Goal: Task Accomplishment & Management: Complete application form

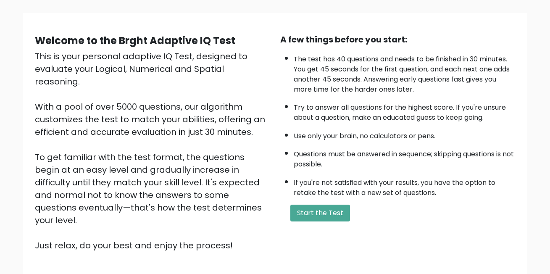
scroll to position [111, 0]
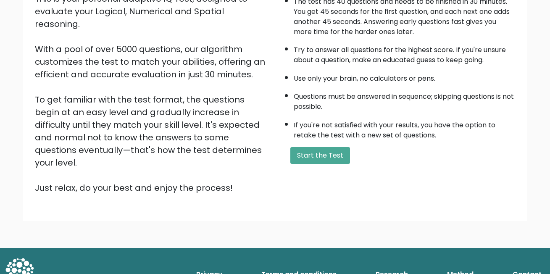
drag, startPoint x: 326, startPoint y: 171, endPoint x: 323, endPoint y: 162, distance: 9.7
click at [326, 171] on div "Welcome to the Brght Adaptive IQ Test This is your personal adaptive IQ Test, d…" at bounding box center [275, 88] width 491 height 225
click at [322, 162] on button "Start the Test" at bounding box center [320, 155] width 60 height 17
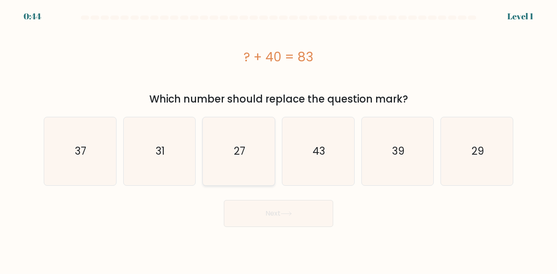
click at [240, 135] on icon "27" at bounding box center [239, 151] width 68 height 68
click at [278, 137] on input "c. 27" at bounding box center [278, 138] width 0 height 2
radio input "true"
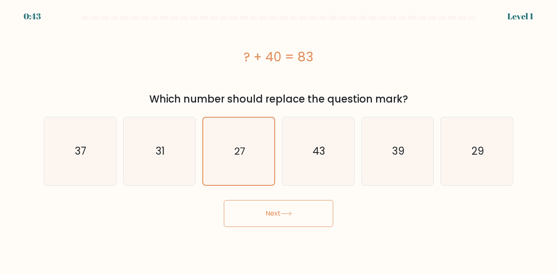
click at [297, 214] on button "Next" at bounding box center [278, 213] width 109 height 27
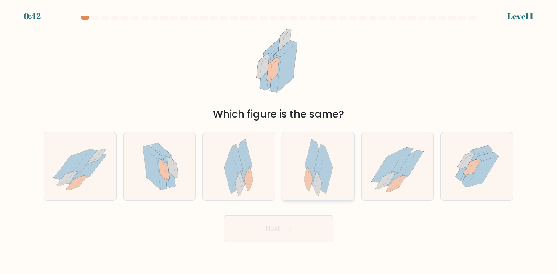
click at [288, 169] on div at bounding box center [318, 166] width 73 height 69
click at [279, 139] on input "d." at bounding box center [278, 138] width 0 height 2
radio input "true"
click at [316, 217] on button "Next" at bounding box center [278, 228] width 109 height 27
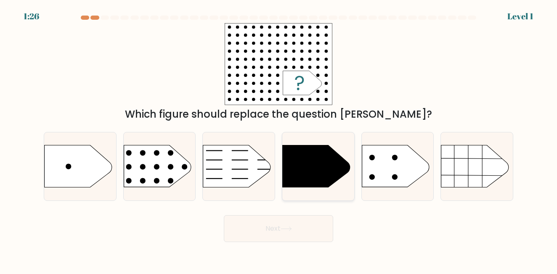
click at [307, 177] on icon at bounding box center [315, 166] width 67 height 42
click at [279, 139] on input "d." at bounding box center [278, 138] width 0 height 2
radio input "true"
click at [300, 224] on button "Next" at bounding box center [278, 228] width 109 height 27
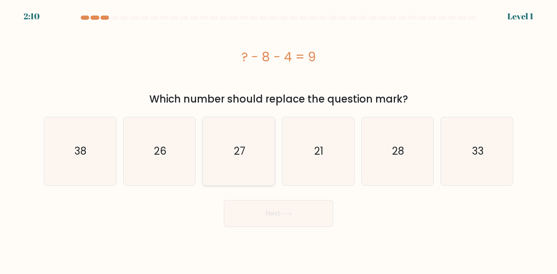
click at [262, 170] on icon "27" at bounding box center [239, 151] width 68 height 68
click at [278, 139] on input "c. 27" at bounding box center [278, 138] width 0 height 2
radio input "true"
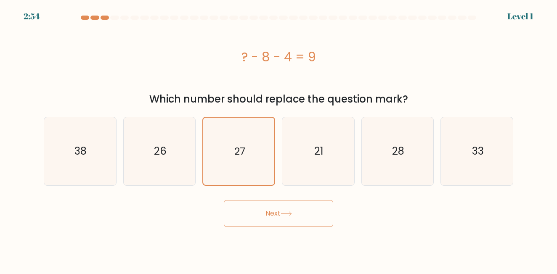
click at [273, 216] on button "Next" at bounding box center [278, 213] width 109 height 27
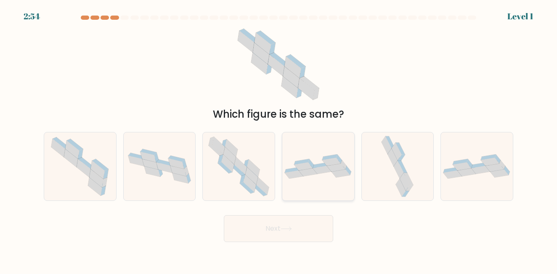
click at [292, 169] on icon at bounding box center [292, 170] width 15 height 6
click at [279, 139] on input "d." at bounding box center [278, 138] width 0 height 2
radio input "true"
click at [291, 231] on icon at bounding box center [285, 229] width 11 height 5
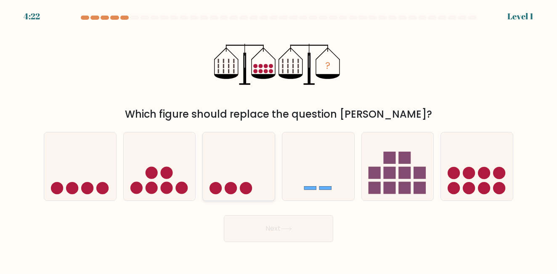
click at [242, 172] on icon at bounding box center [239, 166] width 72 height 59
click at [278, 139] on input "c." at bounding box center [278, 138] width 0 height 2
radio input "true"
drag, startPoint x: 267, startPoint y: 226, endPoint x: 289, endPoint y: 216, distance: 24.1
click at [267, 227] on button "Next" at bounding box center [278, 228] width 109 height 27
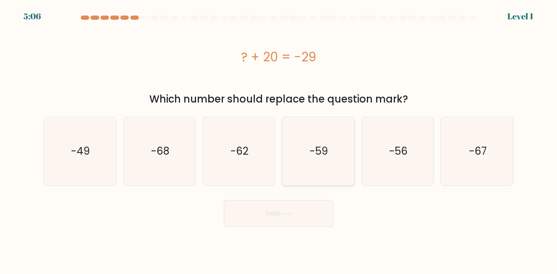
click at [321, 182] on icon "-59" at bounding box center [318, 151] width 68 height 68
click at [279, 139] on input "d. -59" at bounding box center [278, 138] width 0 height 2
radio input "true"
click at [284, 218] on button "Next" at bounding box center [278, 213] width 109 height 27
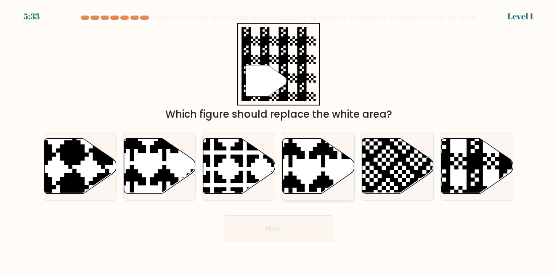
click at [321, 171] on icon at bounding box center [339, 137] width 126 height 126
click at [279, 139] on input "d." at bounding box center [278, 138] width 0 height 2
radio input "true"
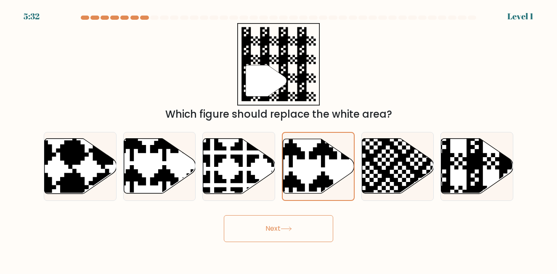
click at [260, 226] on button "Next" at bounding box center [278, 228] width 109 height 27
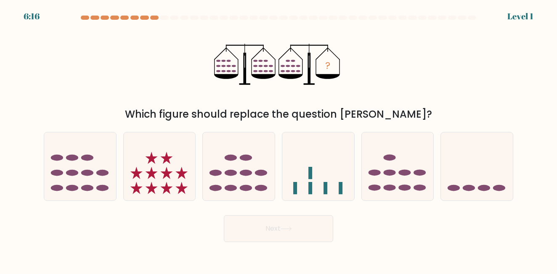
click at [171, 167] on icon at bounding box center [160, 166] width 72 height 59
click at [278, 139] on input "b." at bounding box center [278, 138] width 0 height 2
radio input "true"
click at [285, 231] on icon at bounding box center [285, 229] width 11 height 5
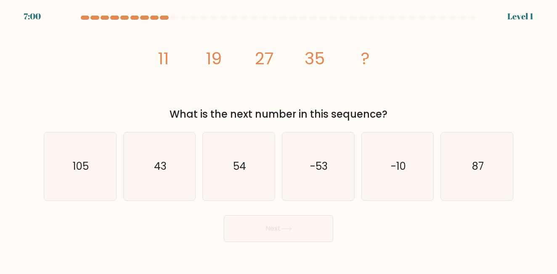
click at [354, 172] on div "d. -53" at bounding box center [317, 166] width 79 height 69
click at [301, 190] on icon "-53" at bounding box center [318, 166] width 68 height 68
click at [279, 139] on input "d. -53" at bounding box center [278, 138] width 0 height 2
radio input "true"
drag, startPoint x: 301, startPoint y: 219, endPoint x: 303, endPoint y: 225, distance: 6.6
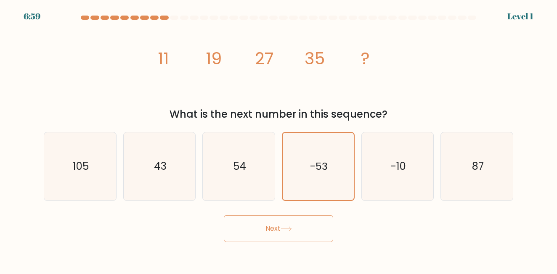
click at [301, 223] on button "Next" at bounding box center [278, 228] width 109 height 27
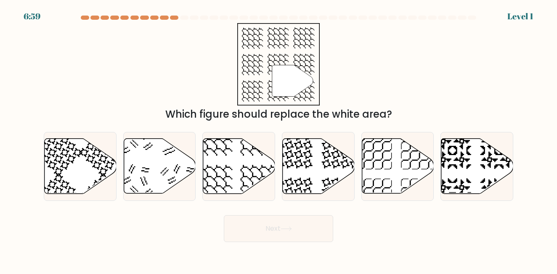
click at [322, 225] on button "Next" at bounding box center [278, 228] width 109 height 27
click at [389, 170] on icon at bounding box center [397, 166] width 72 height 55
click at [279, 139] on input "e." at bounding box center [278, 138] width 0 height 2
radio input "true"
click at [291, 225] on button "Next" at bounding box center [278, 228] width 109 height 27
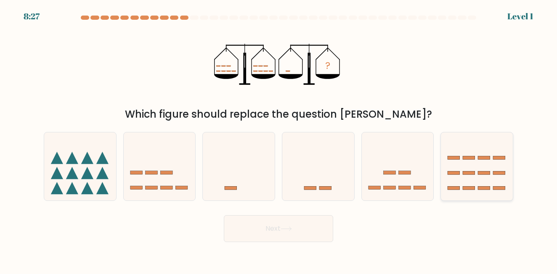
click at [472, 174] on rect at bounding box center [468, 172] width 12 height 3
click at [279, 139] on input "f." at bounding box center [278, 138] width 0 height 2
radio input "true"
drag, startPoint x: 275, startPoint y: 238, endPoint x: 280, endPoint y: 223, distance: 15.3
click at [275, 237] on button "Next" at bounding box center [278, 228] width 109 height 27
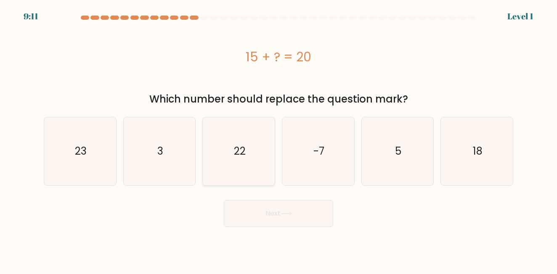
click at [236, 169] on icon "22" at bounding box center [239, 151] width 68 height 68
click at [278, 139] on input "c. 22" at bounding box center [278, 138] width 0 height 2
radio input "true"
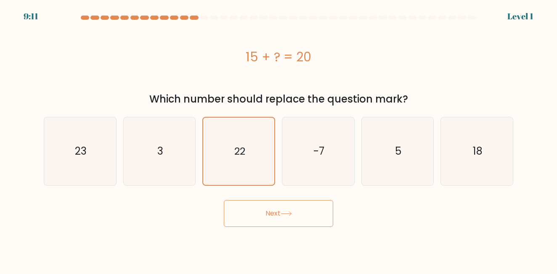
click at [268, 215] on button "Next" at bounding box center [278, 213] width 109 height 27
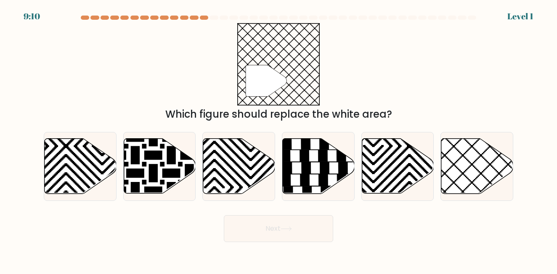
click at [174, 153] on icon at bounding box center [135, 137] width 145 height 145
click at [278, 139] on input "b." at bounding box center [278, 138] width 0 height 2
radio input "true"
click at [280, 224] on button "Next" at bounding box center [278, 228] width 109 height 27
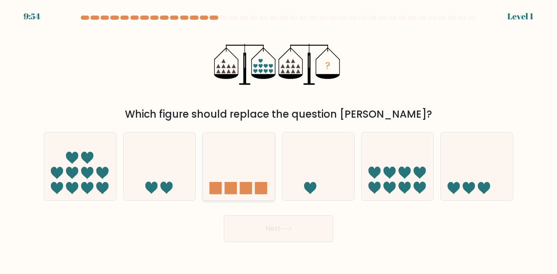
click at [226, 166] on icon at bounding box center [239, 166] width 72 height 59
click at [278, 139] on input "c." at bounding box center [278, 138] width 0 height 2
radio input "true"
click at [274, 230] on button "Next" at bounding box center [278, 228] width 109 height 27
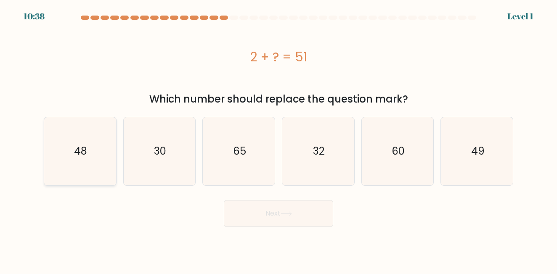
click at [66, 137] on icon "48" at bounding box center [80, 151] width 68 height 68
click at [278, 137] on input "a. 48" at bounding box center [278, 138] width 0 height 2
radio input "true"
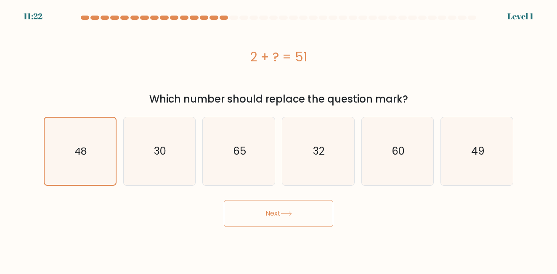
click at [293, 218] on button "Next" at bounding box center [278, 213] width 109 height 27
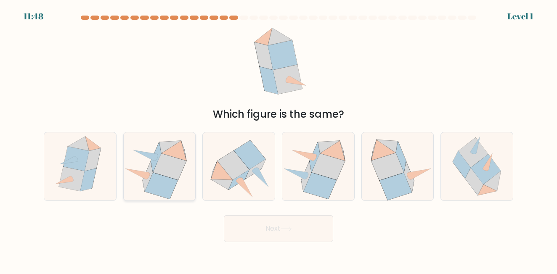
click at [179, 159] on icon at bounding box center [170, 166] width 34 height 26
click at [278, 139] on input "b." at bounding box center [278, 138] width 0 height 2
radio input "true"
click at [277, 225] on button "Next" at bounding box center [278, 228] width 109 height 27
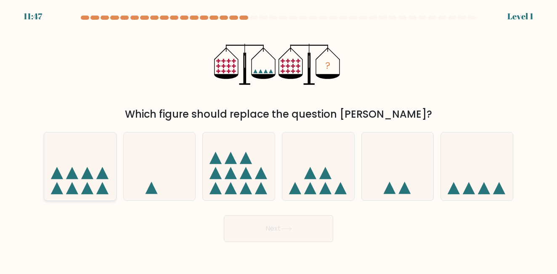
click at [79, 157] on icon at bounding box center [80, 166] width 72 height 59
click at [278, 139] on input "a." at bounding box center [278, 138] width 0 height 2
radio input "true"
click at [271, 237] on button "Next" at bounding box center [278, 228] width 109 height 27
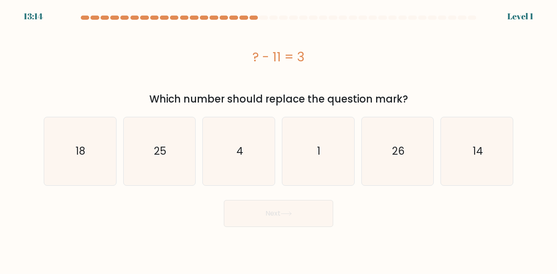
click at [250, 189] on form "a. 4" at bounding box center [278, 121] width 557 height 211
click at [248, 173] on icon "4" at bounding box center [239, 151] width 68 height 68
click at [278, 139] on input "c. 4" at bounding box center [278, 138] width 0 height 2
radio input "true"
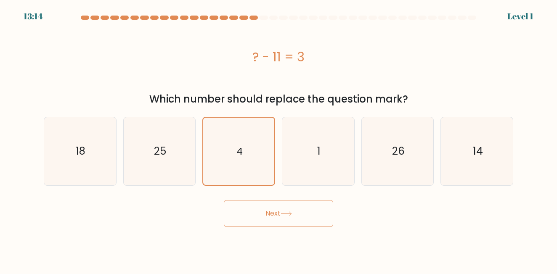
click at [262, 215] on button "Next" at bounding box center [278, 213] width 109 height 27
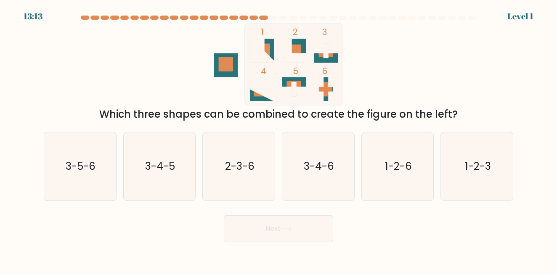
click at [253, 162] on text "2-3-6" at bounding box center [238, 166] width 29 height 14
click at [278, 139] on input "c. 2-3-6" at bounding box center [278, 138] width 0 height 2
radio input "true"
click at [277, 225] on button "Next" at bounding box center [278, 228] width 109 height 27
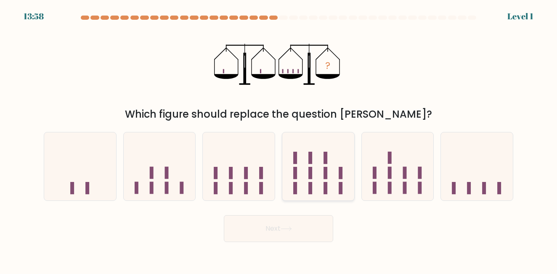
click at [322, 174] on icon at bounding box center [318, 166] width 72 height 59
click at [279, 139] on input "d." at bounding box center [278, 138] width 0 height 2
radio input "true"
click at [291, 228] on icon at bounding box center [286, 229] width 10 height 4
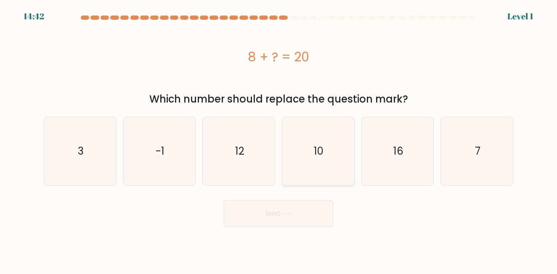
click at [309, 182] on icon "10" at bounding box center [318, 151] width 68 height 68
click at [279, 139] on input "d. 10" at bounding box center [278, 138] width 0 height 2
radio input "true"
click at [300, 207] on button "Next" at bounding box center [278, 213] width 109 height 27
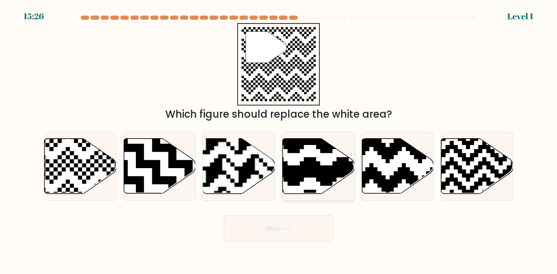
click at [320, 154] on icon at bounding box center [318, 166] width 72 height 55
click at [279, 139] on input "d." at bounding box center [278, 138] width 0 height 2
radio input "true"
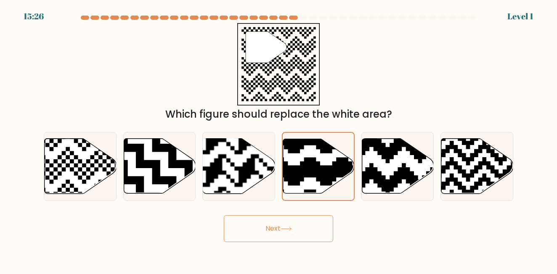
click at [306, 232] on button "Next" at bounding box center [278, 228] width 109 height 27
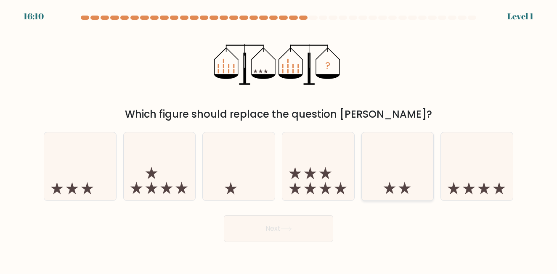
click at [408, 166] on icon at bounding box center [397, 166] width 72 height 59
click at [279, 139] on input "e." at bounding box center [278, 138] width 0 height 2
radio input "true"
click at [297, 222] on button "Next" at bounding box center [278, 228] width 109 height 27
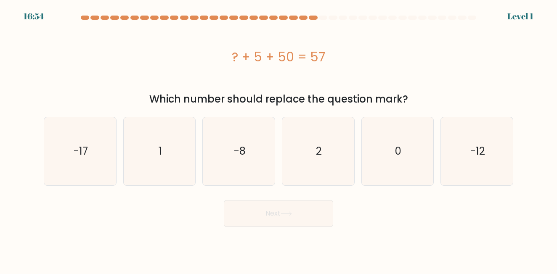
click at [229, 174] on icon "-8" at bounding box center [239, 151] width 68 height 68
click at [278, 139] on input "c. -8" at bounding box center [278, 138] width 0 height 2
radio input "true"
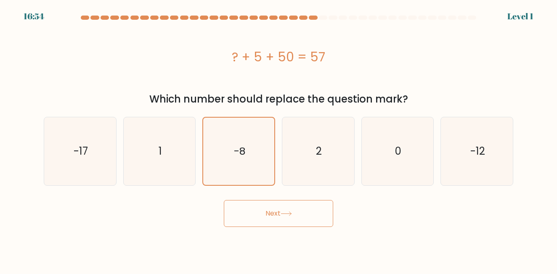
click at [252, 211] on button "Next" at bounding box center [278, 213] width 109 height 27
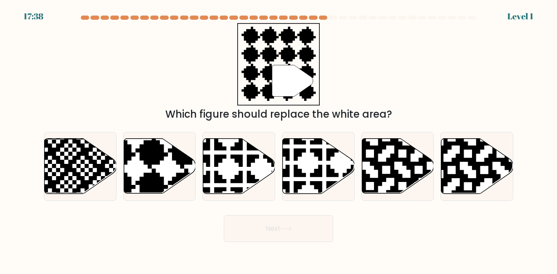
click at [181, 157] on icon at bounding box center [135, 136] width 130 height 130
click at [278, 139] on input "b." at bounding box center [278, 138] width 0 height 2
radio input "true"
click at [275, 212] on div "Next" at bounding box center [278, 226] width 479 height 31
click at [287, 227] on icon at bounding box center [285, 229] width 11 height 5
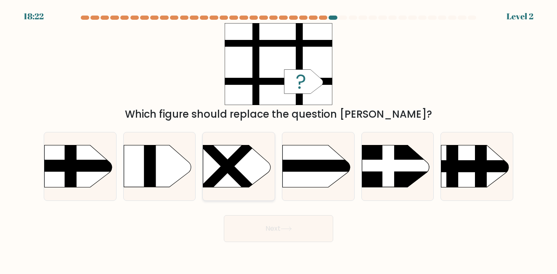
click at [230, 169] on rect at bounding box center [227, 167] width 104 height 104
click at [278, 139] on input "c." at bounding box center [278, 138] width 0 height 2
radio input "true"
click at [293, 224] on button "Next" at bounding box center [278, 228] width 109 height 27
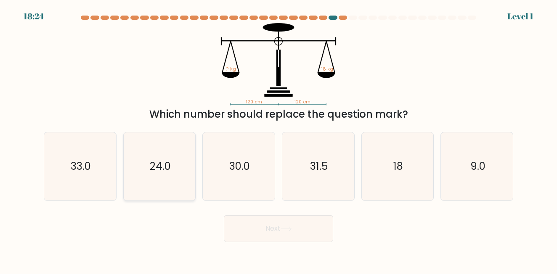
click at [152, 176] on icon "24.0" at bounding box center [159, 166] width 68 height 68
click at [278, 139] on input "b. 24.0" at bounding box center [278, 138] width 0 height 2
radio input "true"
click at [256, 237] on button "Next" at bounding box center [278, 228] width 109 height 27
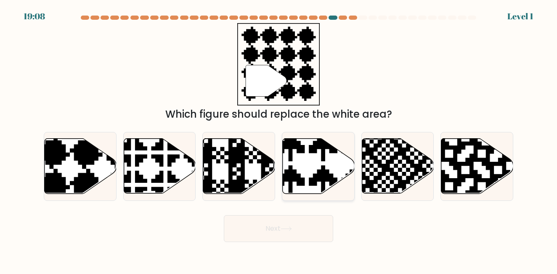
click at [347, 182] on icon at bounding box center [339, 196] width 126 height 126
click at [279, 139] on input "d." at bounding box center [278, 138] width 0 height 2
radio input "true"
click at [313, 232] on button "Next" at bounding box center [278, 228] width 109 height 27
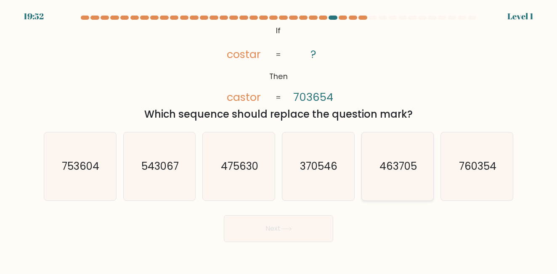
click at [406, 175] on icon "463705" at bounding box center [397, 166] width 68 height 68
click at [279, 139] on input "e. 463705" at bounding box center [278, 138] width 0 height 2
radio input "true"
click at [296, 232] on button "Next" at bounding box center [278, 228] width 109 height 27
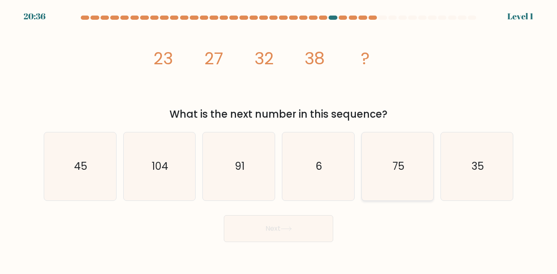
click at [395, 174] on icon "75" at bounding box center [397, 166] width 68 height 68
click at [279, 139] on input "e. 75" at bounding box center [278, 138] width 0 height 2
radio input "true"
click at [300, 227] on button "Next" at bounding box center [278, 228] width 109 height 27
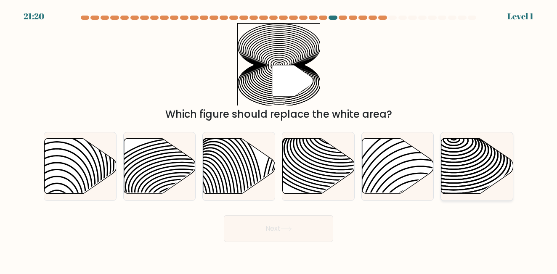
click at [470, 160] on icon at bounding box center [453, 174] width 145 height 72
click at [279, 139] on input "f." at bounding box center [278, 138] width 0 height 2
radio input "true"
click at [276, 230] on button "Next" at bounding box center [278, 228] width 109 height 27
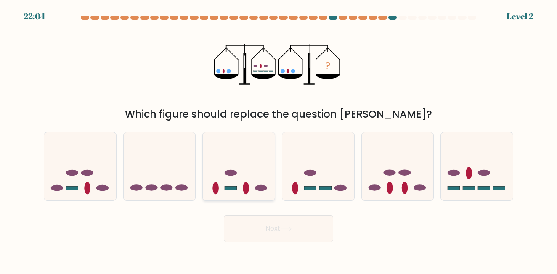
click at [229, 169] on icon at bounding box center [239, 166] width 72 height 59
click at [278, 139] on input "c." at bounding box center [278, 138] width 0 height 2
radio input "true"
click at [251, 226] on button "Next" at bounding box center [278, 228] width 109 height 27
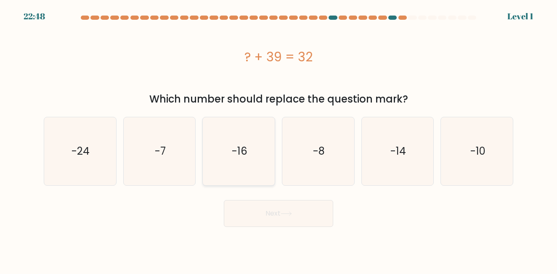
click at [235, 164] on icon "-16" at bounding box center [239, 151] width 68 height 68
click at [278, 139] on input "c. -16" at bounding box center [278, 138] width 0 height 2
radio input "true"
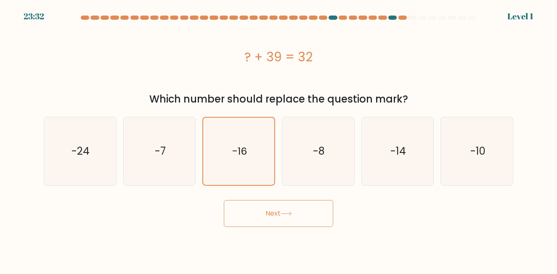
click at [289, 229] on body "23:32 Level 1" at bounding box center [278, 137] width 557 height 274
click at [246, 211] on button "Next" at bounding box center [278, 213] width 109 height 27
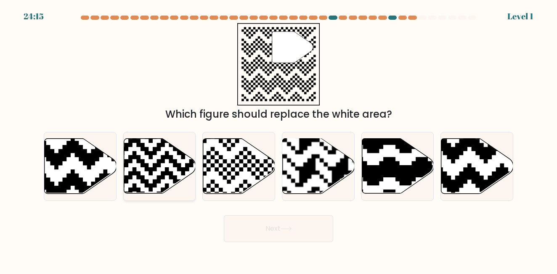
click at [166, 160] on icon at bounding box center [160, 166] width 72 height 55
click at [278, 139] on input "b." at bounding box center [278, 138] width 0 height 2
radio input "true"
click at [297, 218] on button "Next" at bounding box center [278, 228] width 109 height 27
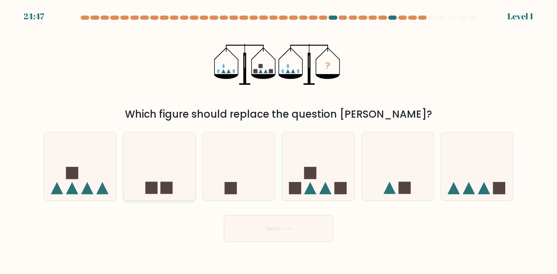
click at [151, 198] on div at bounding box center [159, 166] width 73 height 69
click at [278, 139] on input "b." at bounding box center [278, 138] width 0 height 2
radio input "true"
click at [289, 222] on button "Next" at bounding box center [278, 228] width 109 height 27
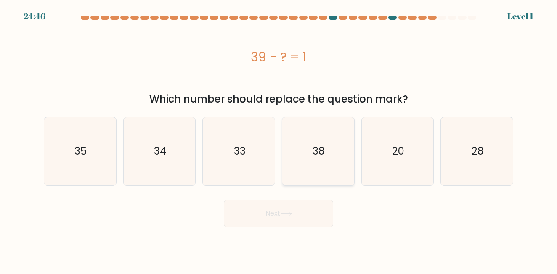
click at [329, 174] on icon "38" at bounding box center [318, 151] width 68 height 68
click at [279, 139] on input "d. 38" at bounding box center [278, 138] width 0 height 2
radio input "true"
click at [285, 218] on button "Next" at bounding box center [278, 213] width 109 height 27
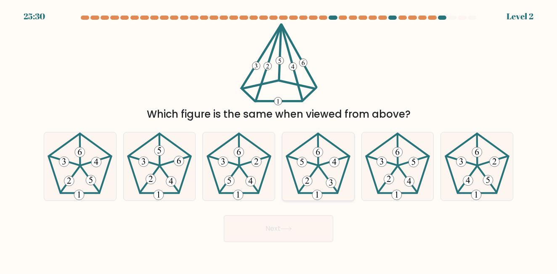
click at [340, 158] on 338 at bounding box center [333, 160] width 29 height 9
click at [279, 139] on input "d." at bounding box center [278, 138] width 0 height 2
radio input "true"
click at [310, 227] on button "Next" at bounding box center [278, 228] width 109 height 27
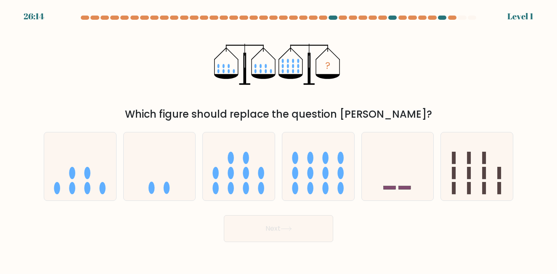
click at [323, 173] on ellipse at bounding box center [325, 173] width 6 height 12
click at [279, 139] on input "d." at bounding box center [278, 138] width 0 height 2
radio input "true"
click at [303, 223] on button "Next" at bounding box center [278, 228] width 109 height 27
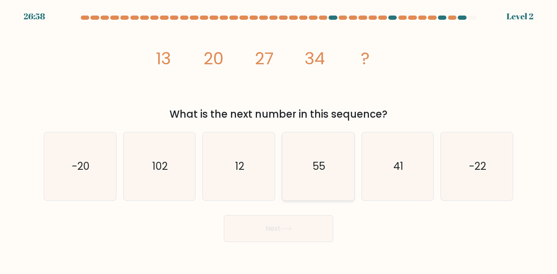
click at [320, 175] on icon "55" at bounding box center [318, 166] width 68 height 68
click at [279, 139] on input "d. 55" at bounding box center [278, 138] width 0 height 2
radio input "true"
click at [305, 222] on button "Next" at bounding box center [278, 228] width 109 height 27
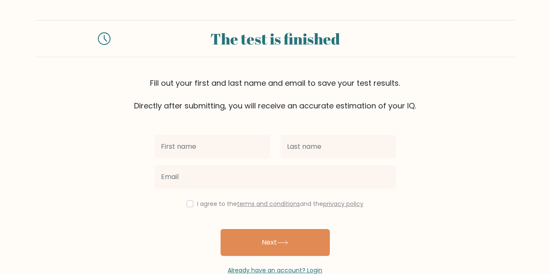
scroll to position [21, 0]
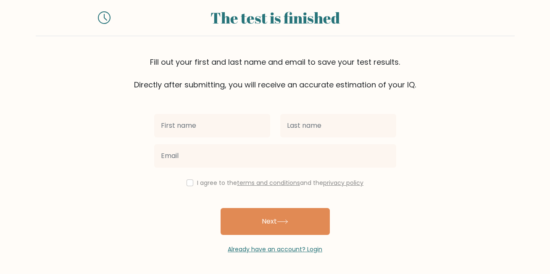
click at [230, 130] on input "text" at bounding box center [212, 126] width 116 height 24
type input "l"
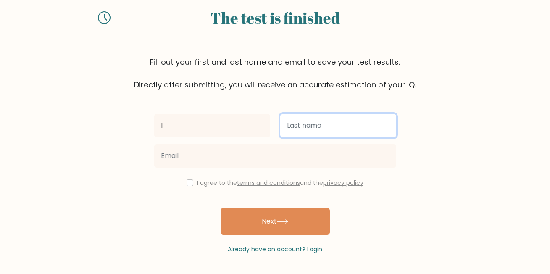
click at [309, 135] on input "text" at bounding box center [338, 126] width 116 height 24
type input "t"
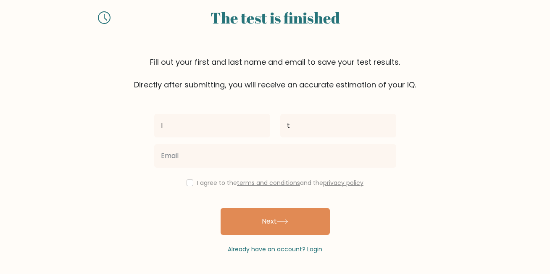
click at [280, 169] on div at bounding box center [275, 156] width 252 height 30
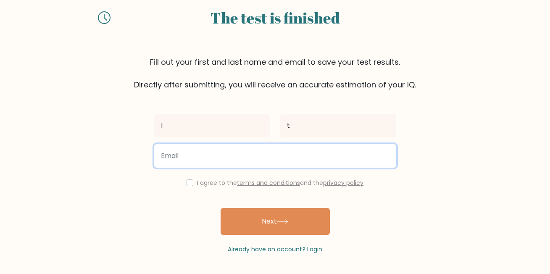
click at [278, 150] on input "email" at bounding box center [275, 156] width 242 height 24
type input "lithum2025@gmail.com"
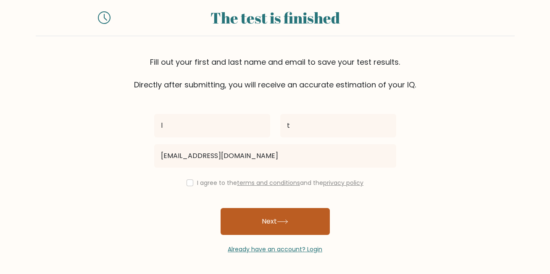
drag, startPoint x: 258, startPoint y: 222, endPoint x: 253, endPoint y: 218, distance: 6.6
click at [257, 222] on button "Next" at bounding box center [275, 221] width 109 height 27
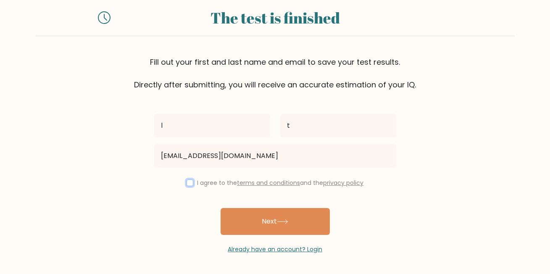
click at [189, 181] on input "checkbox" at bounding box center [190, 182] width 7 height 7
checkbox input "true"
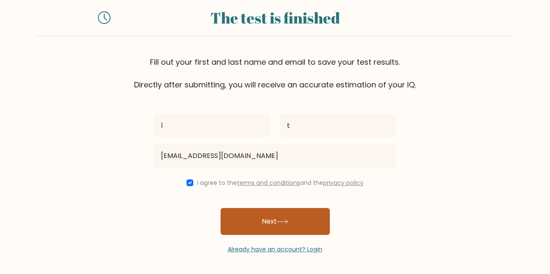
click at [244, 220] on button "Next" at bounding box center [275, 221] width 109 height 27
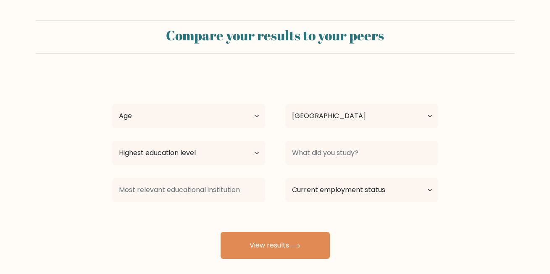
select select "QA"
click at [183, 117] on select "Age Under [DEMOGRAPHIC_DATA] [DEMOGRAPHIC_DATA] [DEMOGRAPHIC_DATA] [DEMOGRAPHIC…" at bounding box center [188, 116] width 153 height 24
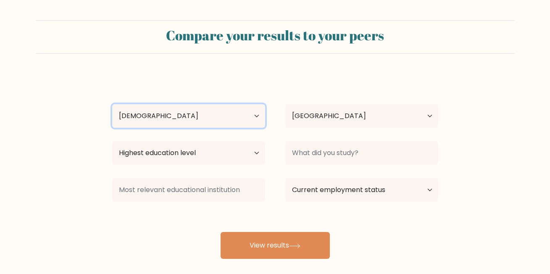
click at [112, 104] on select "Age Under [DEMOGRAPHIC_DATA] [DEMOGRAPHIC_DATA] [DEMOGRAPHIC_DATA] [DEMOGRAPHIC…" at bounding box center [188, 116] width 153 height 24
click at [192, 120] on select "Age Under 18 years old 18-24 years old 25-34 years old 35-44 years old 45-54 ye…" at bounding box center [188, 116] width 153 height 24
select select "min_18"
click at [112, 104] on select "Age Under 18 years old 18-24 years old 25-34 years old 35-44 years old 45-54 ye…" at bounding box center [188, 116] width 153 height 24
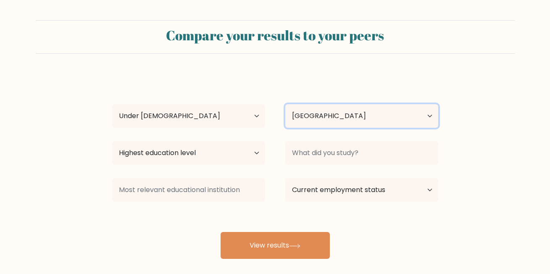
click at [301, 109] on select "Country Afghanistan Albania Algeria American Samoa Andorra Angola Anguilla Anta…" at bounding box center [361, 116] width 153 height 24
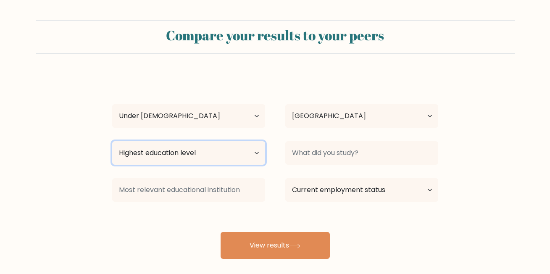
click at [213, 162] on select "Highest education level No schooling Primary Lower Secondary Upper Secondary Oc…" at bounding box center [188, 153] width 153 height 24
click at [112, 141] on select "Highest education level No schooling Primary Lower Secondary Upper Secondary Oc…" at bounding box center [188, 153] width 153 height 24
click at [206, 153] on select "Highest education level No schooling Primary Lower Secondary Upper Secondary Oc…" at bounding box center [188, 153] width 153 height 24
select select "upper_secondary"
click at [112, 141] on select "Highest education level No schooling Primary Lower Secondary Upper Secondary Oc…" at bounding box center [188, 153] width 153 height 24
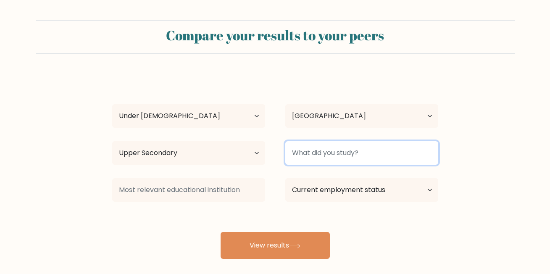
click at [310, 158] on input at bounding box center [361, 153] width 153 height 24
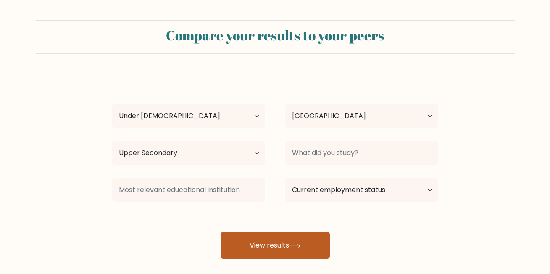
click at [280, 249] on button "View results" at bounding box center [275, 245] width 109 height 27
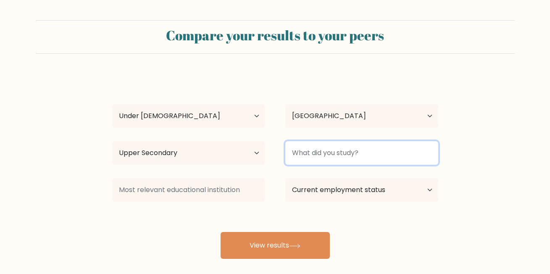
click at [330, 158] on input at bounding box center [361, 153] width 153 height 24
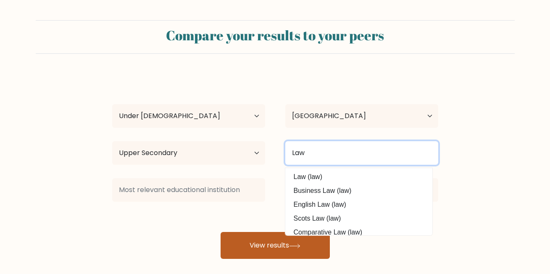
type input "Law"
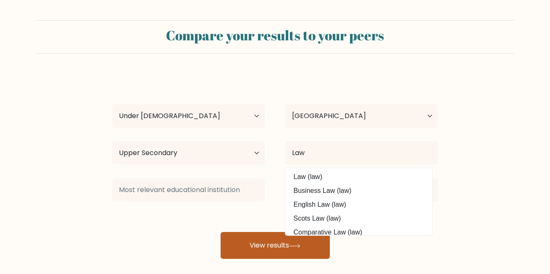
click at [277, 255] on button "View results" at bounding box center [275, 245] width 109 height 27
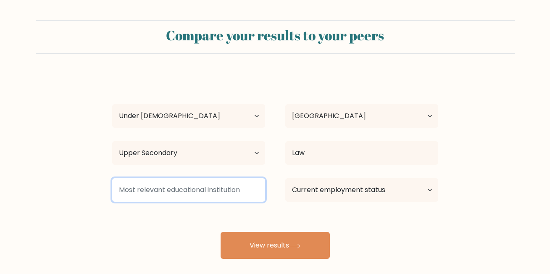
click at [196, 187] on input at bounding box center [188, 190] width 153 height 24
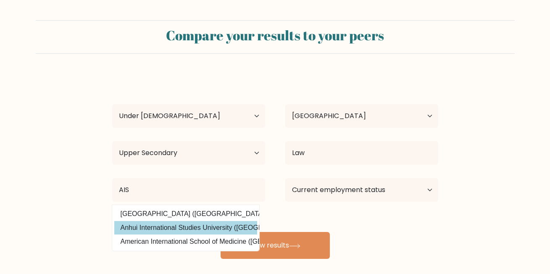
click at [214, 223] on option "Anhui International Studies University (China)" at bounding box center [185, 227] width 143 height 13
type input "Anhui International Studies University"
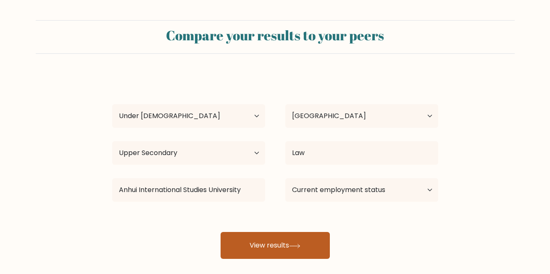
click at [254, 248] on button "View results" at bounding box center [275, 245] width 109 height 27
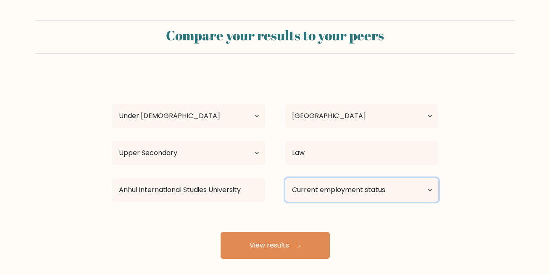
click at [359, 183] on select "Current employment status Employed Student Retired Other / prefer not to answer" at bounding box center [361, 190] width 153 height 24
select select "student"
click at [285, 178] on select "Current employment status Employed Student Retired Other / prefer not to answer" at bounding box center [361, 190] width 153 height 24
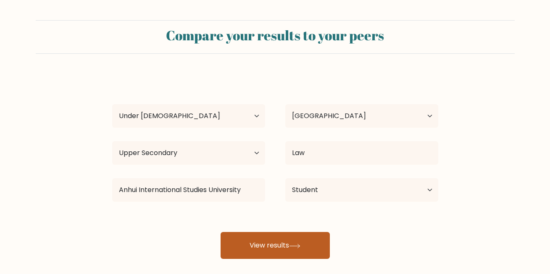
click at [274, 245] on button "View results" at bounding box center [275, 245] width 109 height 27
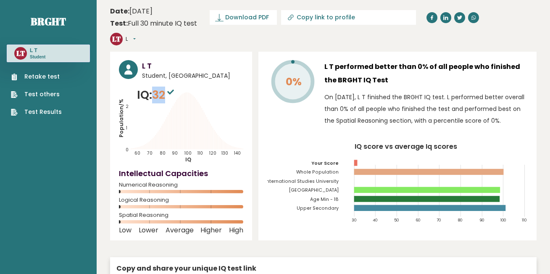
drag, startPoint x: 158, startPoint y: 80, endPoint x: 169, endPoint y: 80, distance: 10.5
click at [169, 87] on span "32" at bounding box center [164, 95] width 24 height 16
drag, startPoint x: 163, startPoint y: 82, endPoint x: 287, endPoint y: 64, distance: 125.2
click at [287, 74] on tspan "0%" at bounding box center [294, 81] width 16 height 15
drag, startPoint x: 287, startPoint y: 64, endPoint x: 305, endPoint y: 61, distance: 17.8
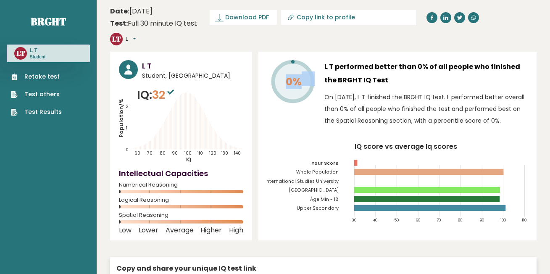
click at [305, 61] on text "0%" at bounding box center [297, 68] width 52 height 41
click at [307, 105] on div "0%" at bounding box center [292, 95] width 50 height 71
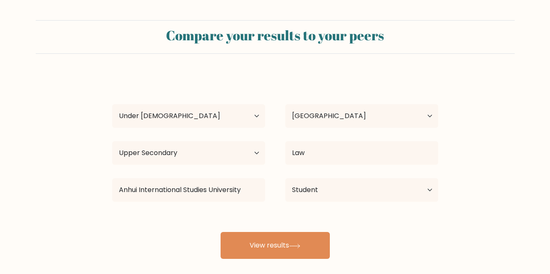
select select "min_18"
select select "QA"
select select "upper_secondary"
select select "student"
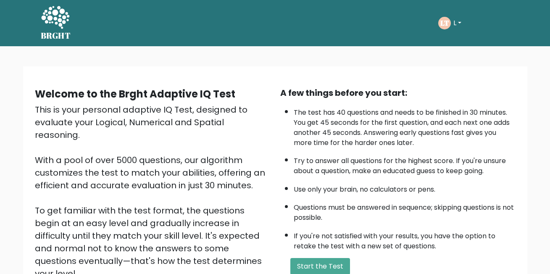
scroll to position [109, 0]
